Goal: Register for event/course

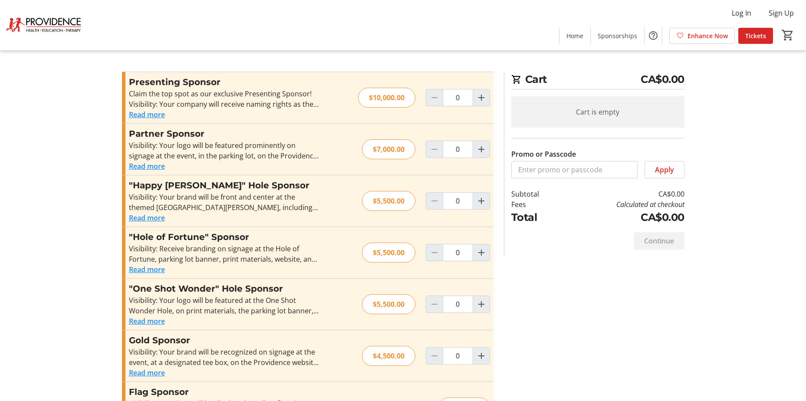
scroll to position [366, 0]
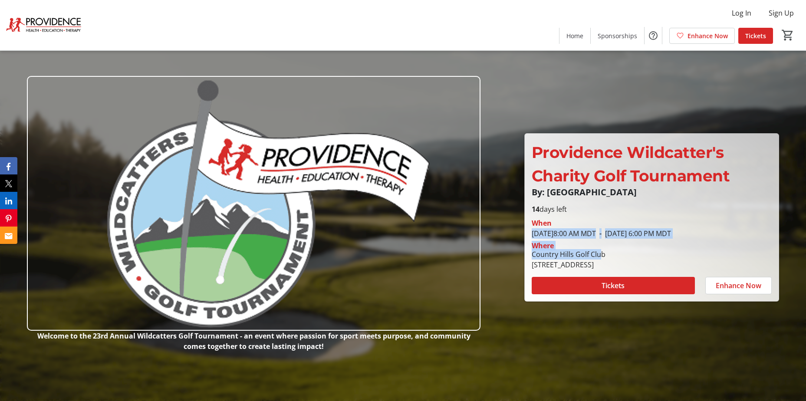
drag, startPoint x: 585, startPoint y: 224, endPoint x: 602, endPoint y: 250, distance: 31.3
click at [602, 250] on div "When [DATE] 8:00 AM MDT - [DATE] 6:00 PM MDT Where [GEOGRAPHIC_DATA] [STREET_AD…" at bounding box center [652, 242] width 251 height 56
click at [602, 250] on div "Country Hills Golf Club" at bounding box center [569, 254] width 74 height 10
drag, startPoint x: 742, startPoint y: 264, endPoint x: 215, endPoint y: 152, distance: 539.4
click at [215, 152] on div "Welcome to the 23rd Annual Wildcatters Golf Tournament - an event where passion…" at bounding box center [403, 208] width 796 height 336
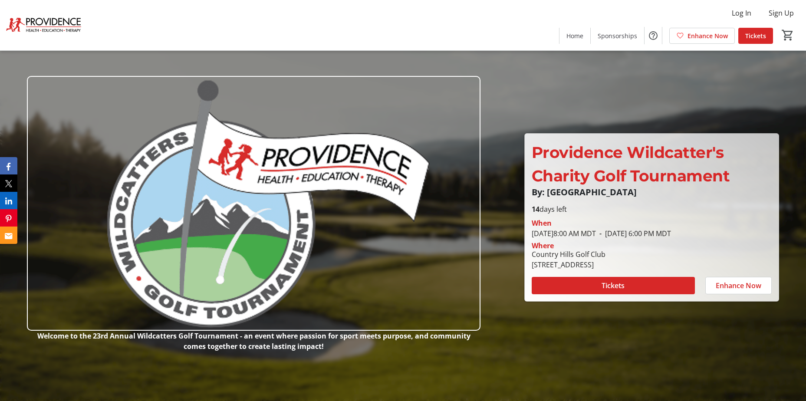
copy div "Welcome to the 23rd Annual Wildcatters Golf Tournament - an event where passion…"
click at [676, 377] on div at bounding box center [403, 200] width 806 height 401
